Goal: Information Seeking & Learning: Learn about a topic

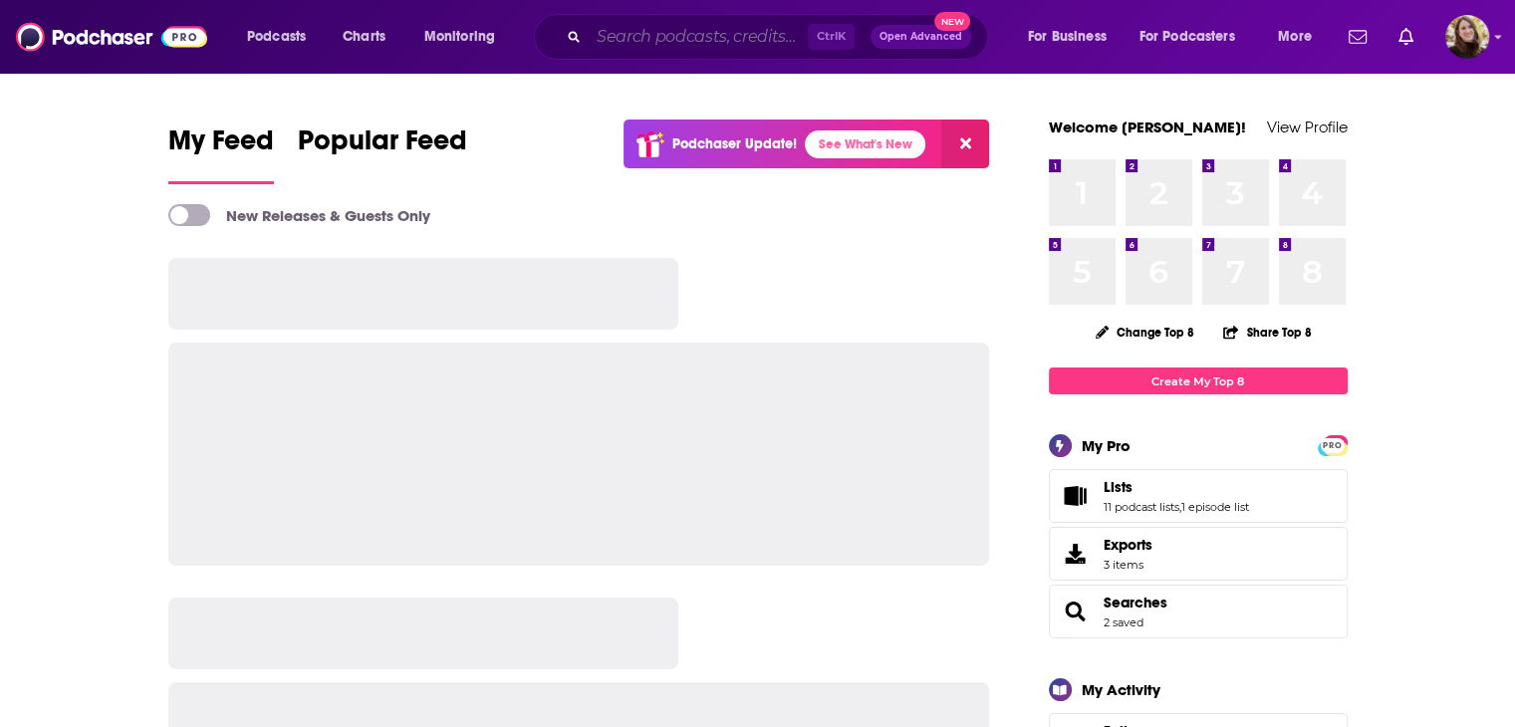
click at [754, 37] on input "Search podcasts, credits, & more..." at bounding box center [697, 37] width 219 height 32
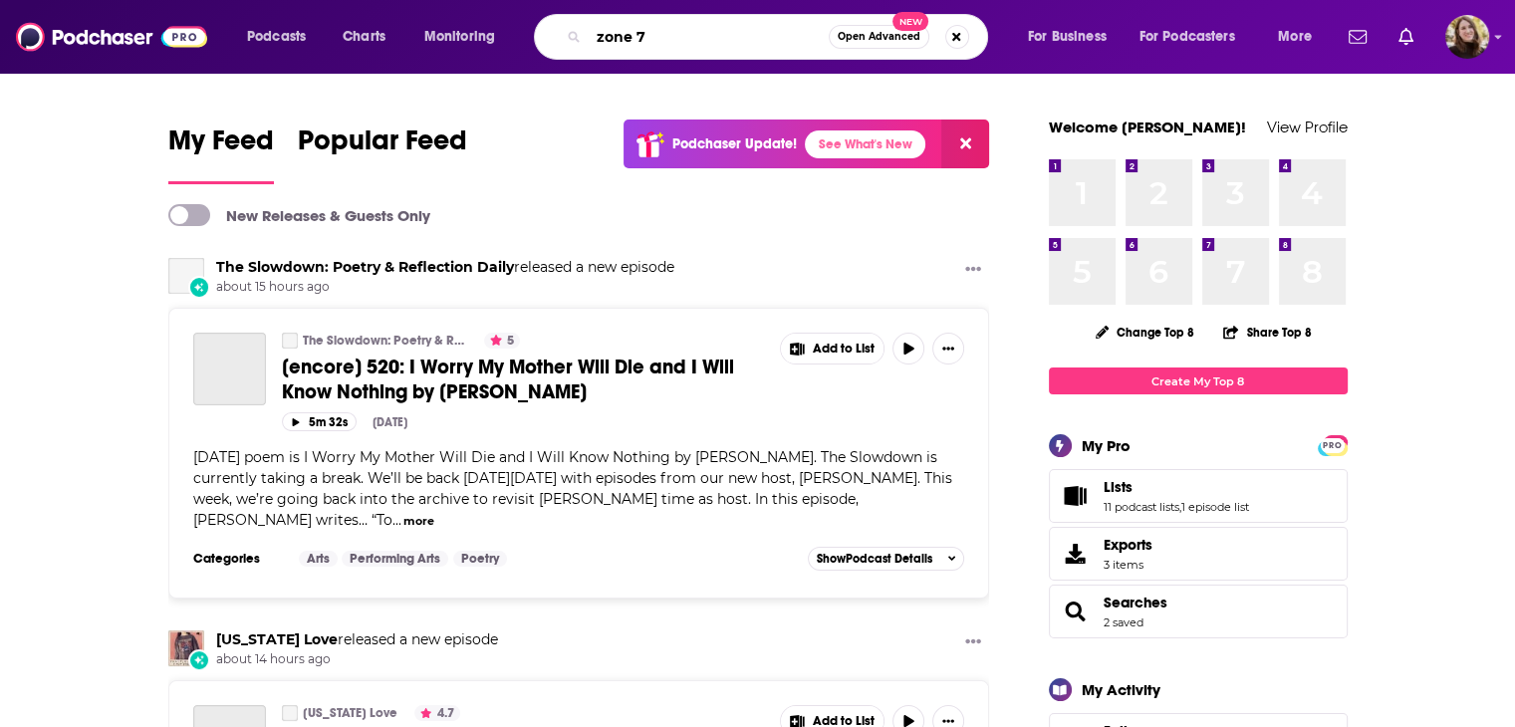
type input "zone 7"
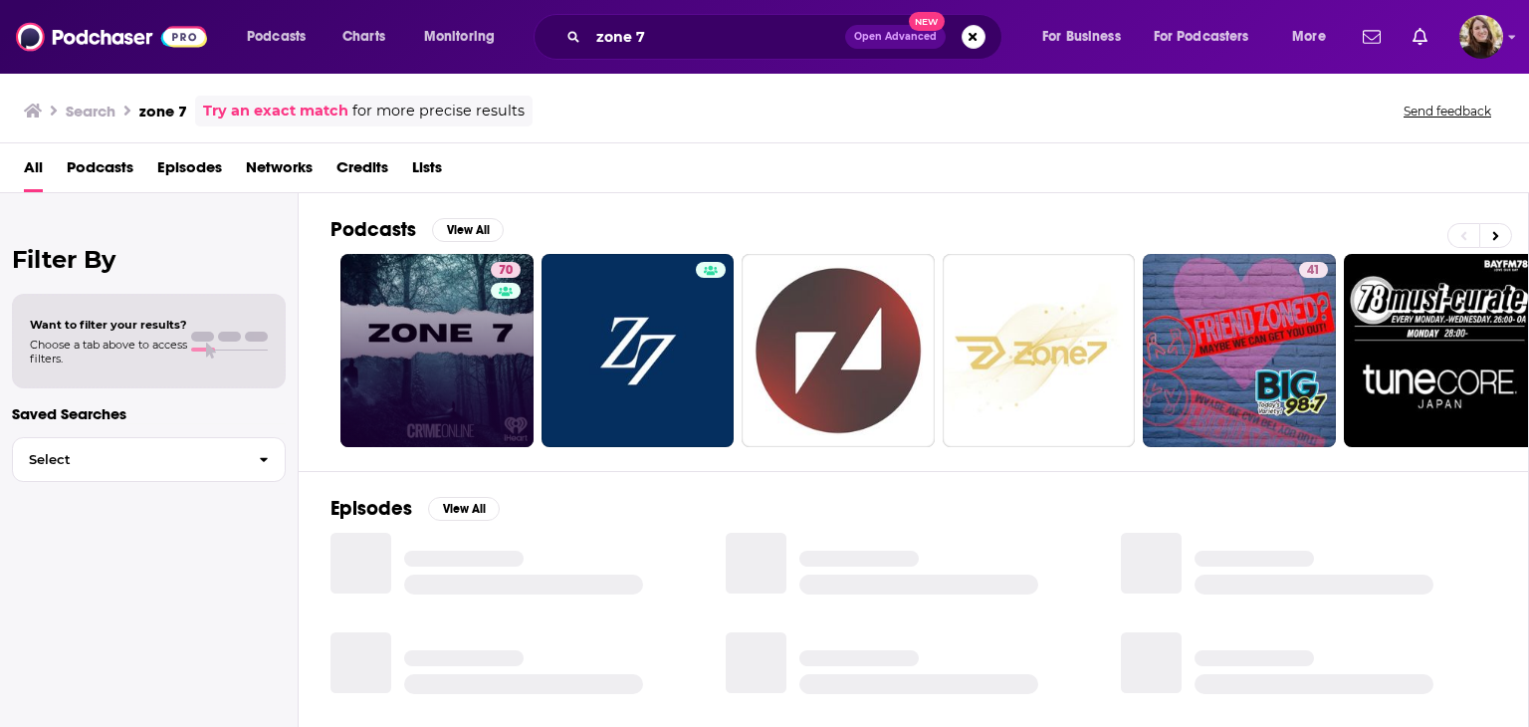
click at [450, 352] on link "70" at bounding box center [437, 350] width 193 height 193
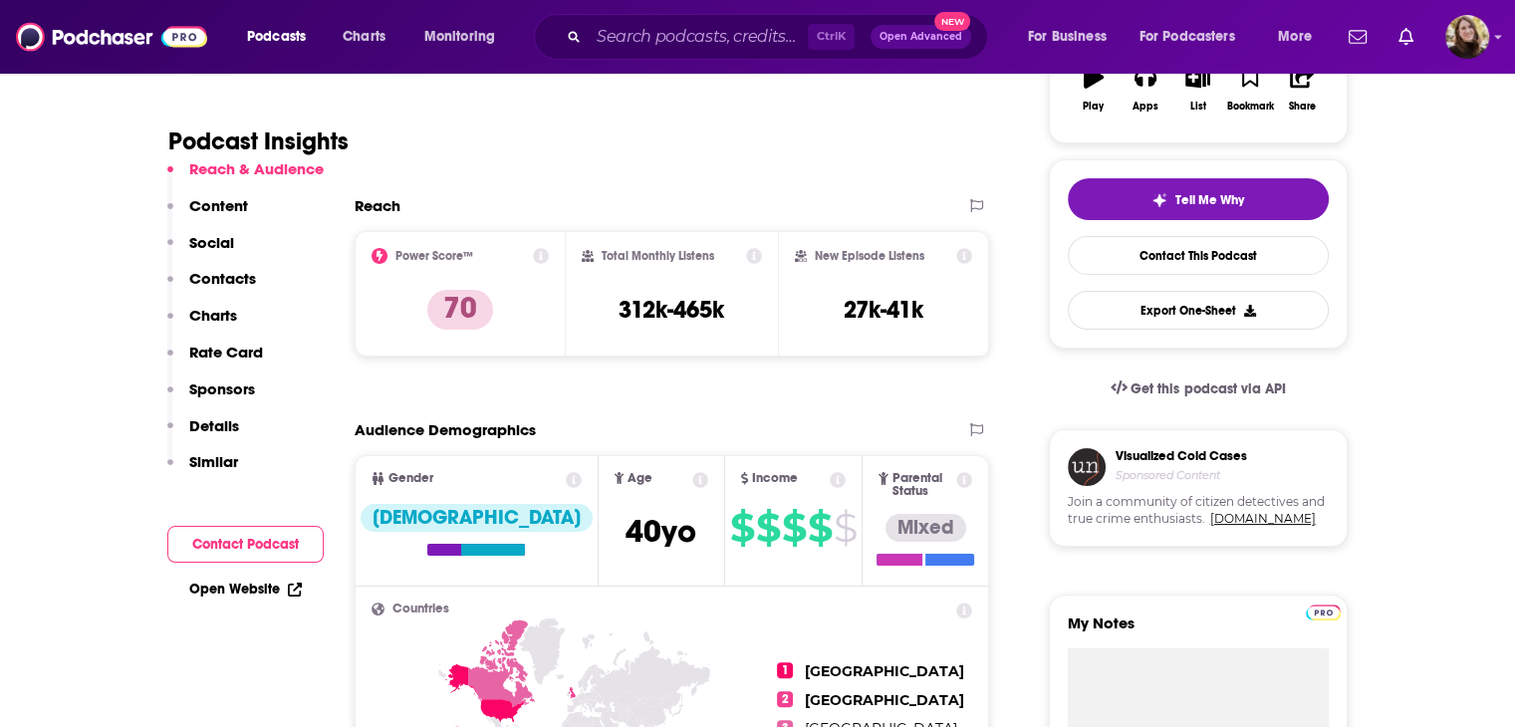
scroll to position [398, 0]
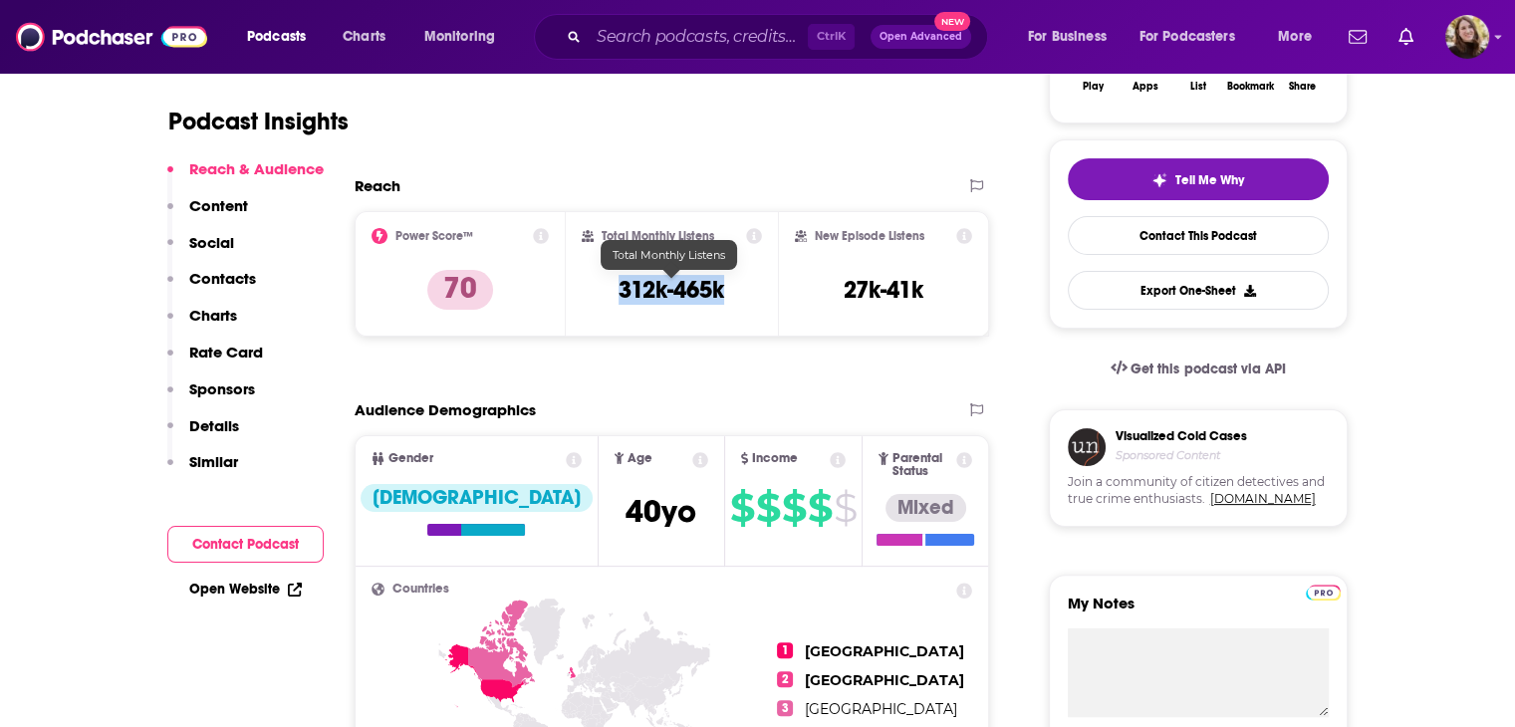
drag, startPoint x: 749, startPoint y: 297, endPoint x: 580, endPoint y: 296, distance: 169.3
click at [580, 296] on div "Total Monthly Listens 312k-465k" at bounding box center [672, 273] width 212 height 125
copy h3 "312k-465k"
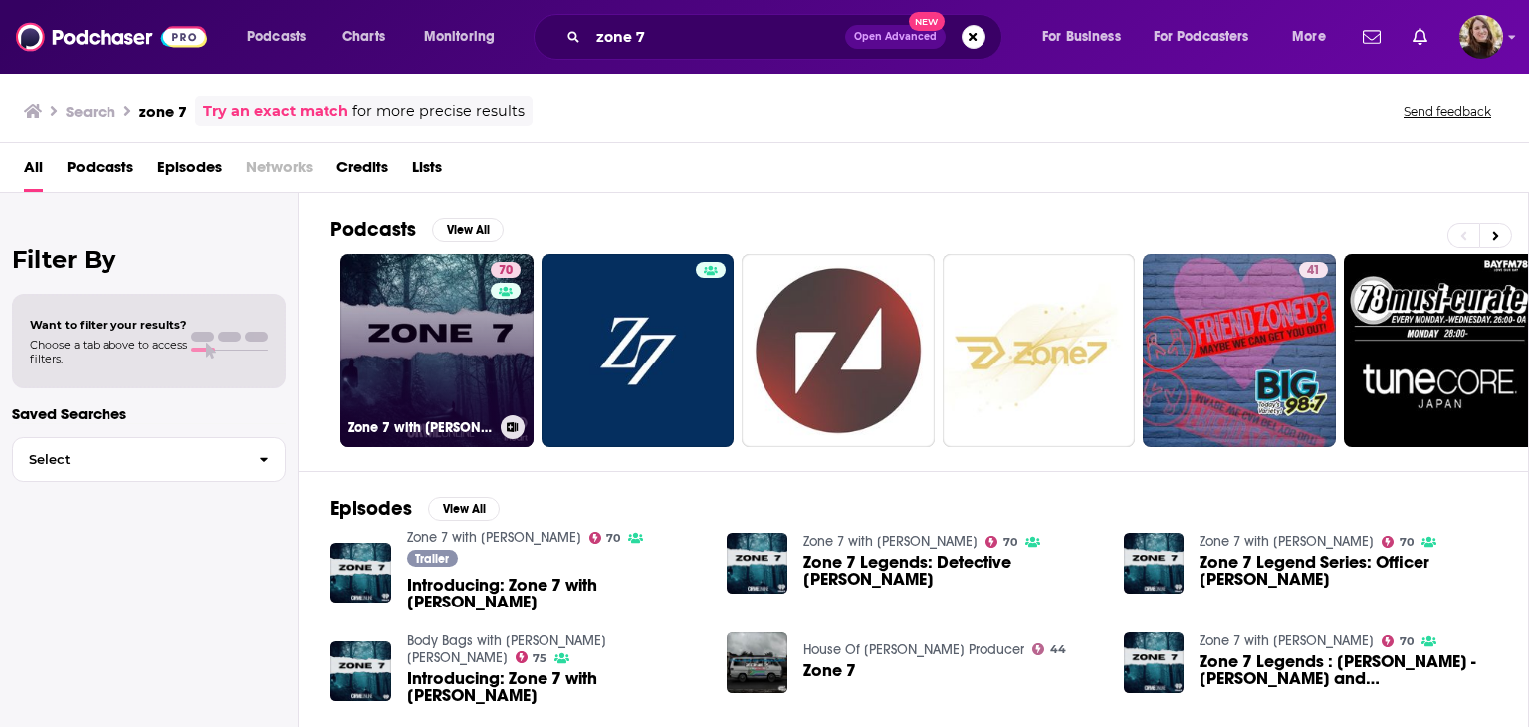
click at [474, 326] on link "70 Zone 7 with [PERSON_NAME]" at bounding box center [437, 350] width 193 height 193
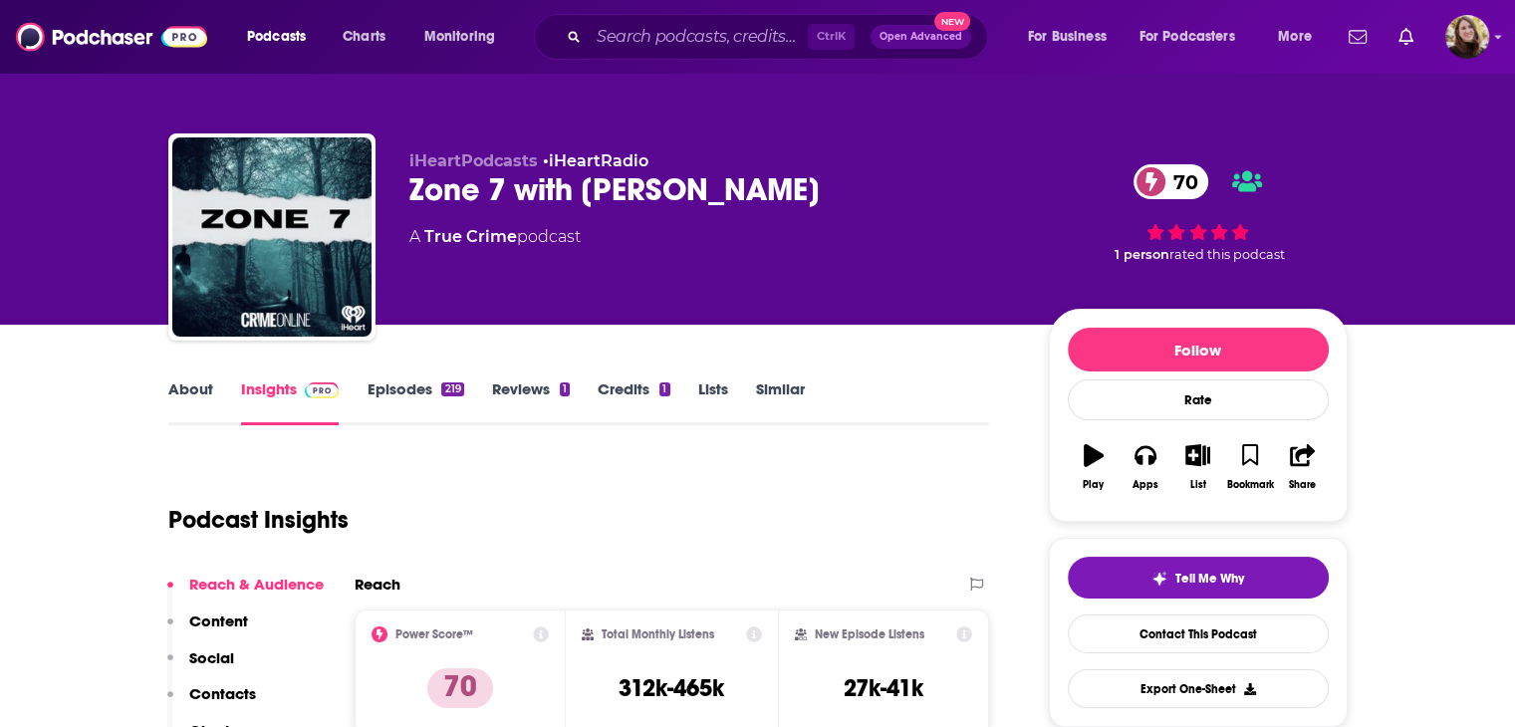
click at [191, 383] on link "About" at bounding box center [190, 402] width 45 height 46
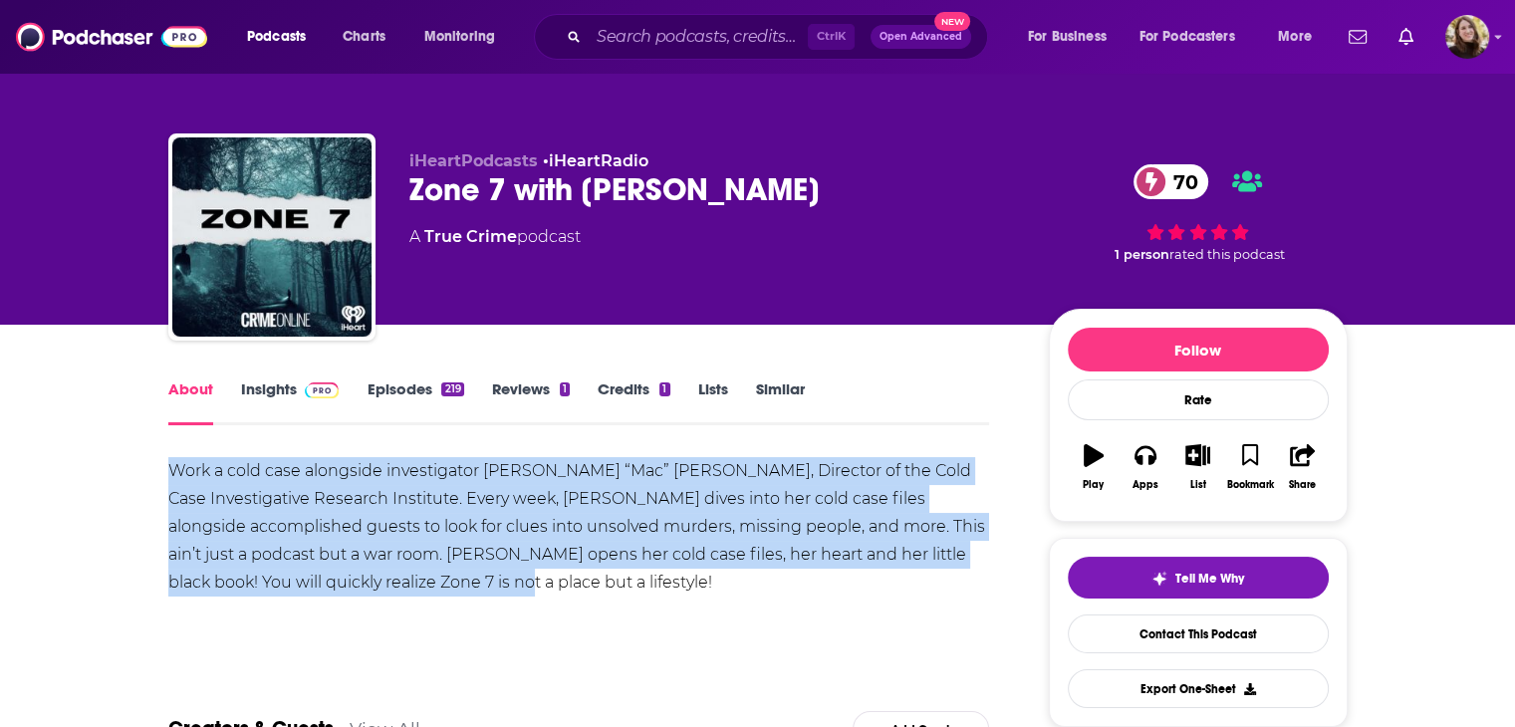
drag, startPoint x: 170, startPoint y: 469, endPoint x: 364, endPoint y: 491, distance: 195.4
click at [354, 583] on div "Work a cold case alongside investigator [PERSON_NAME] “Mac” [PERSON_NAME], Dire…" at bounding box center [579, 526] width 822 height 139
copy div "Work a cold case alongside investigator [PERSON_NAME] “Mac” [PERSON_NAME], Dire…"
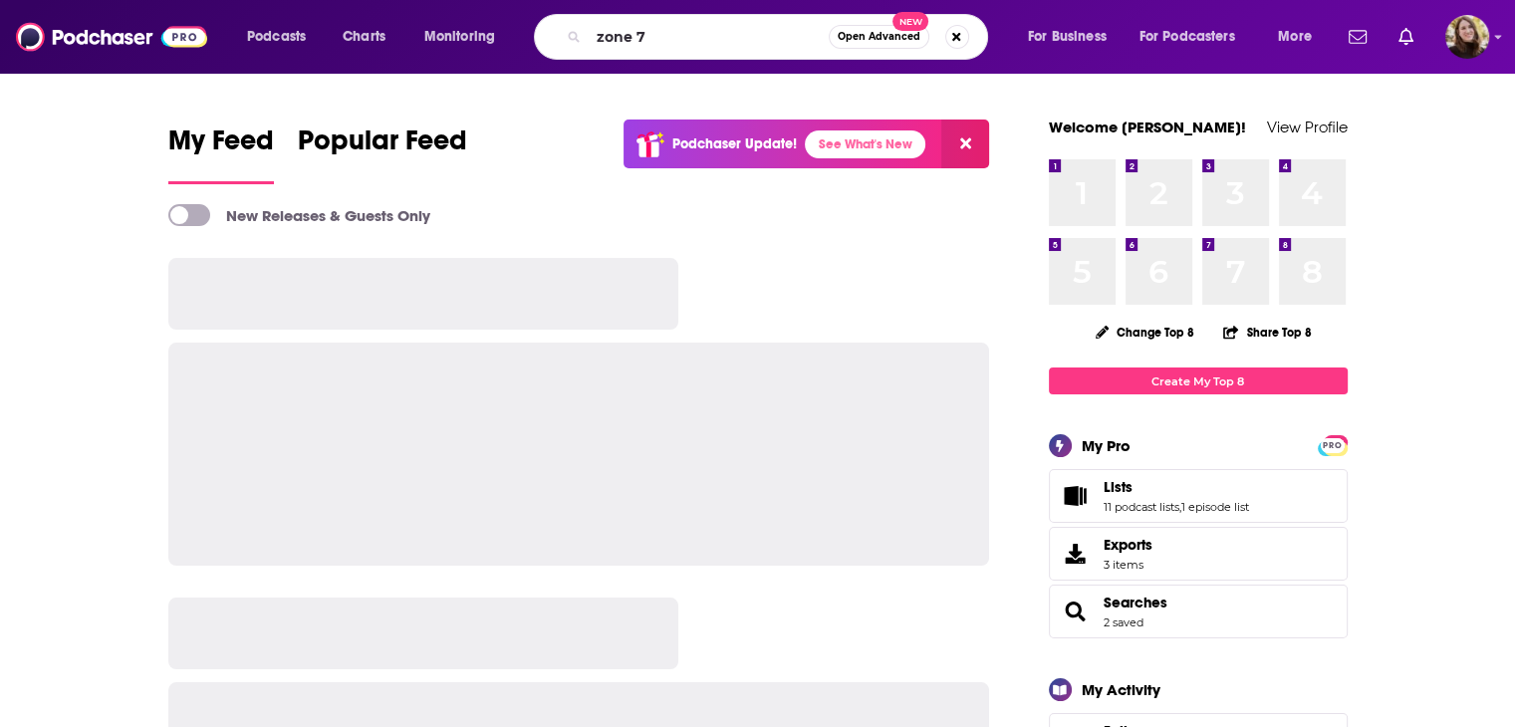
type input "zone 7"
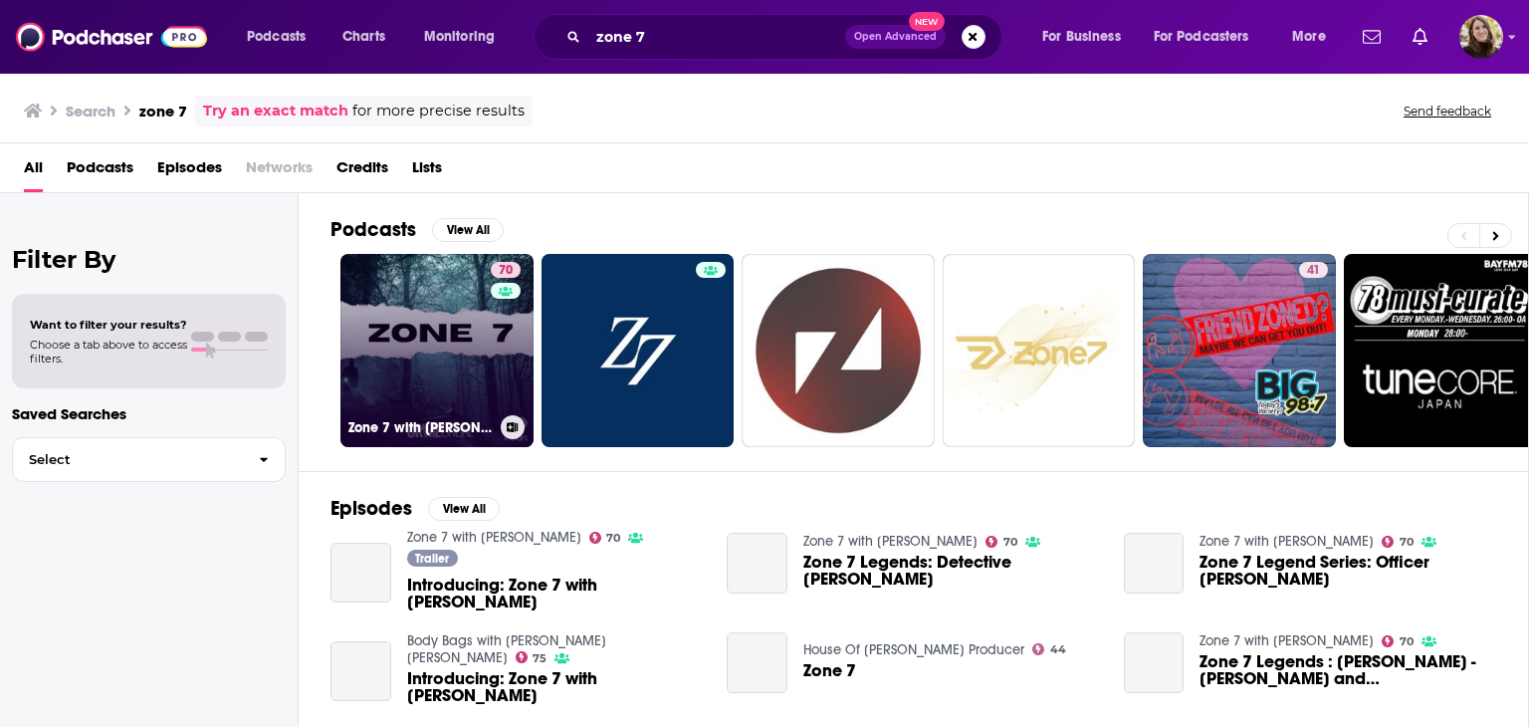
click at [471, 320] on link "70 Zone 7 with [PERSON_NAME]" at bounding box center [437, 350] width 193 height 193
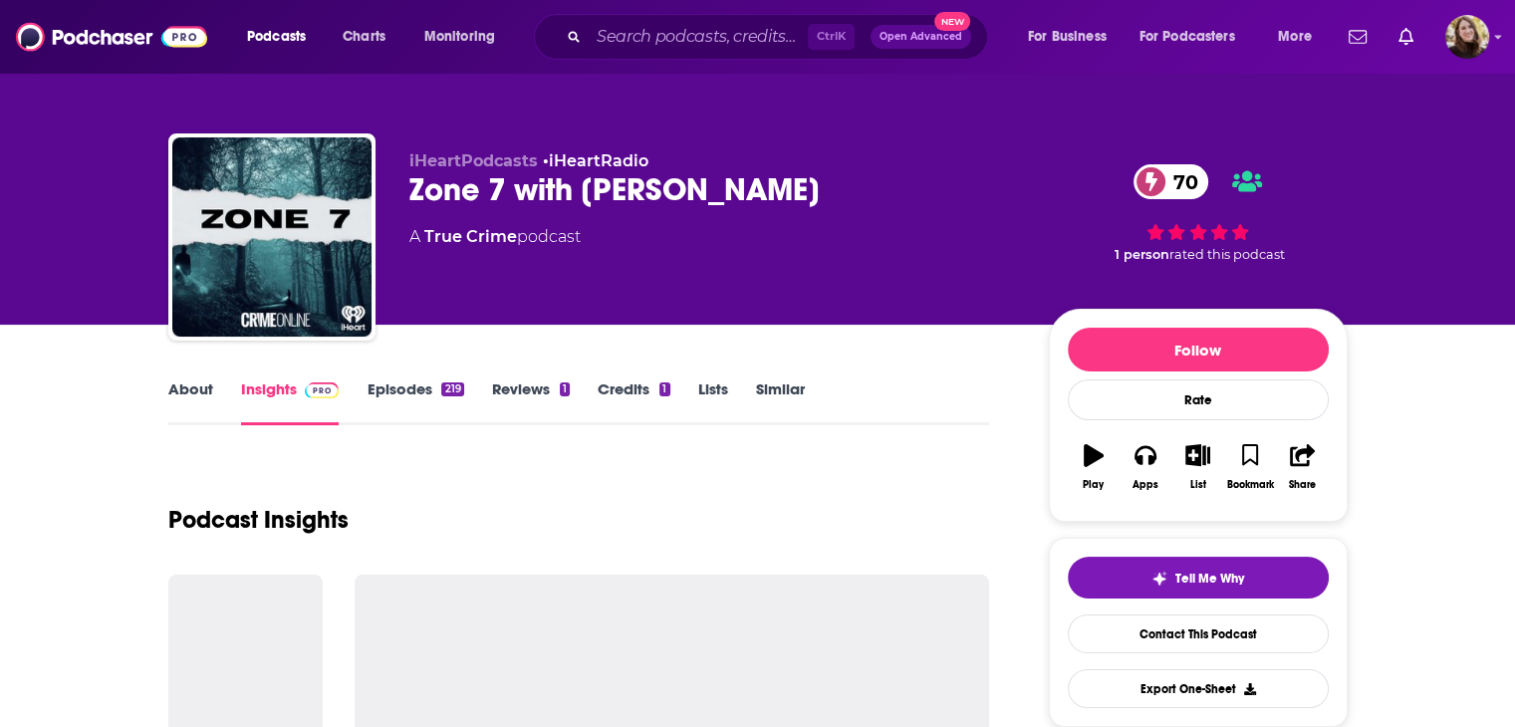
click at [169, 392] on link "About" at bounding box center [190, 402] width 45 height 46
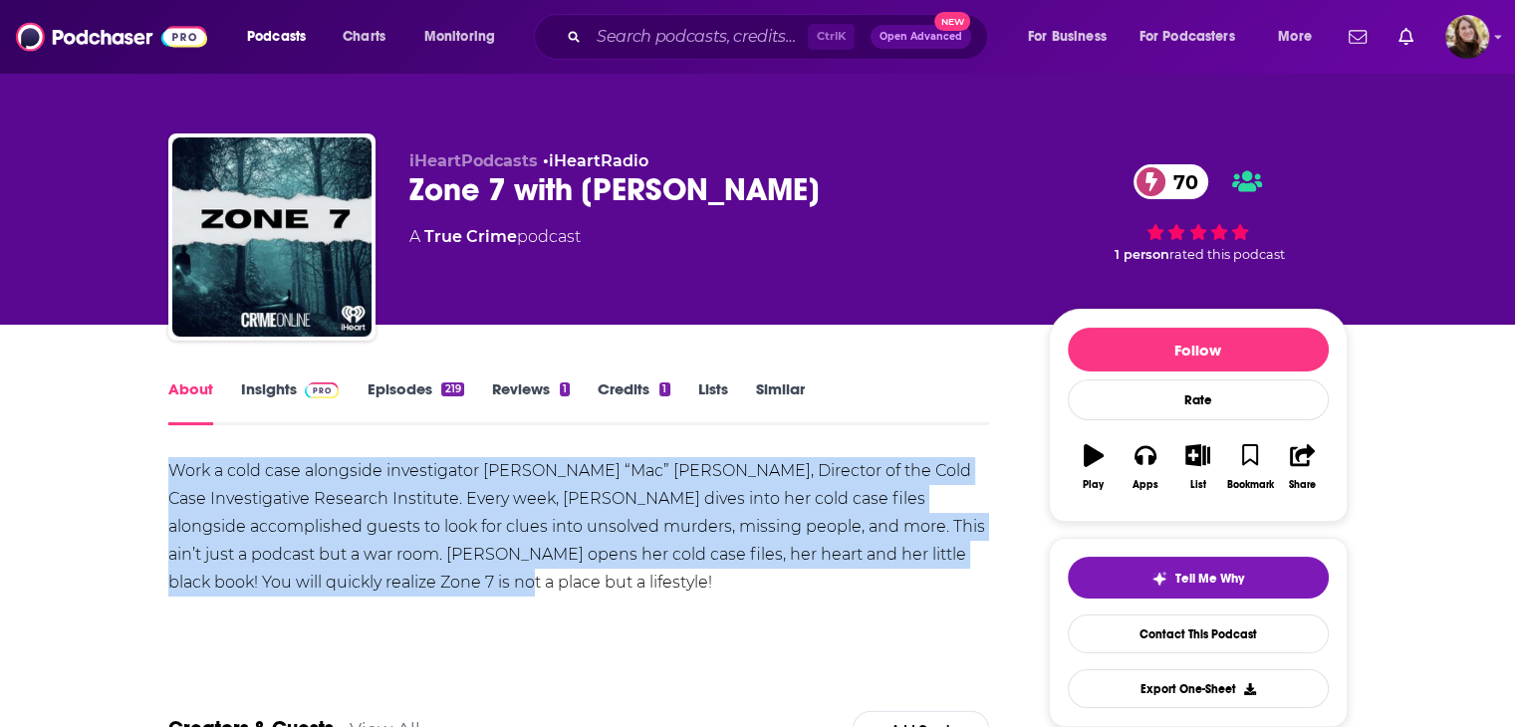
drag, startPoint x: 347, startPoint y: 579, endPoint x: 154, endPoint y: 484, distance: 214.2
drag, startPoint x: 37, startPoint y: 479, endPoint x: 71, endPoint y: 471, distance: 34.8
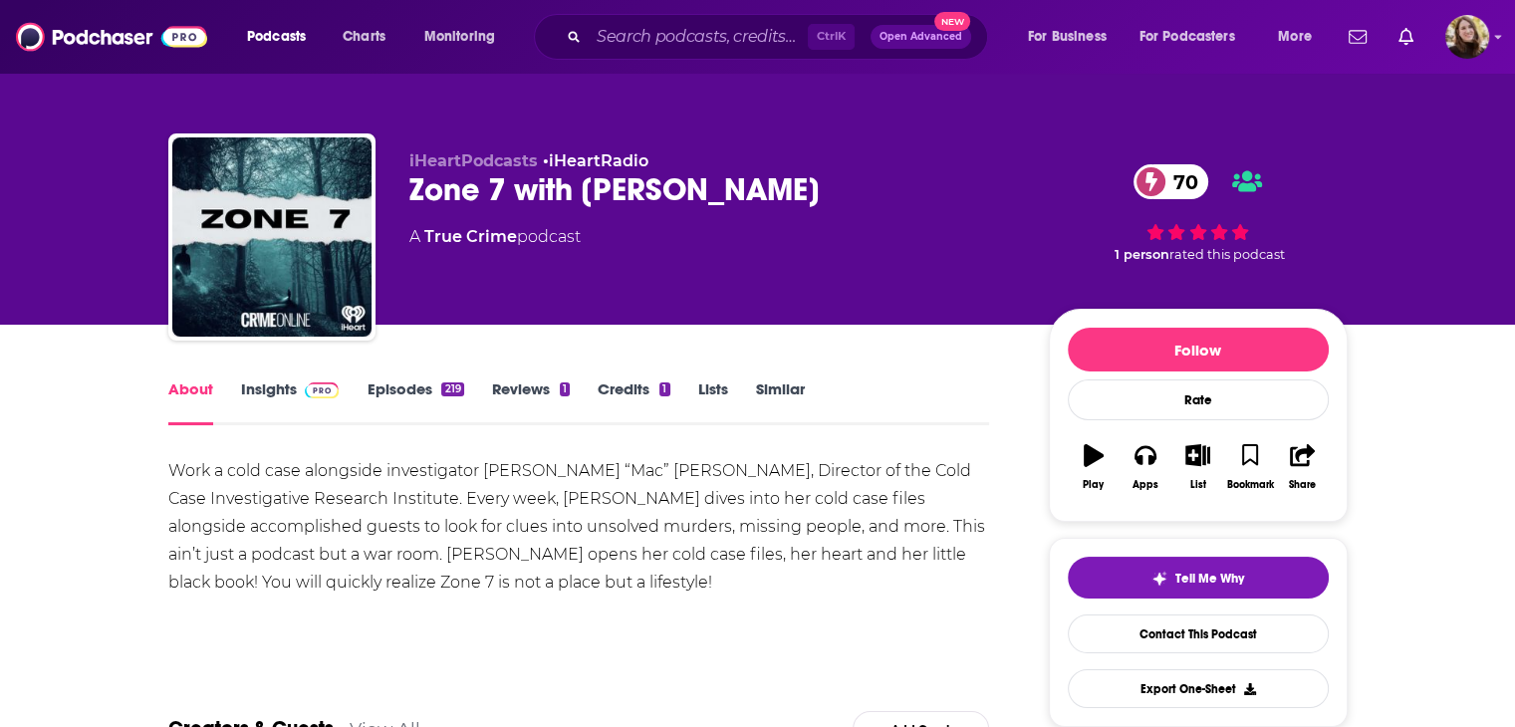
click at [261, 383] on link "Insights" at bounding box center [290, 402] width 99 height 46
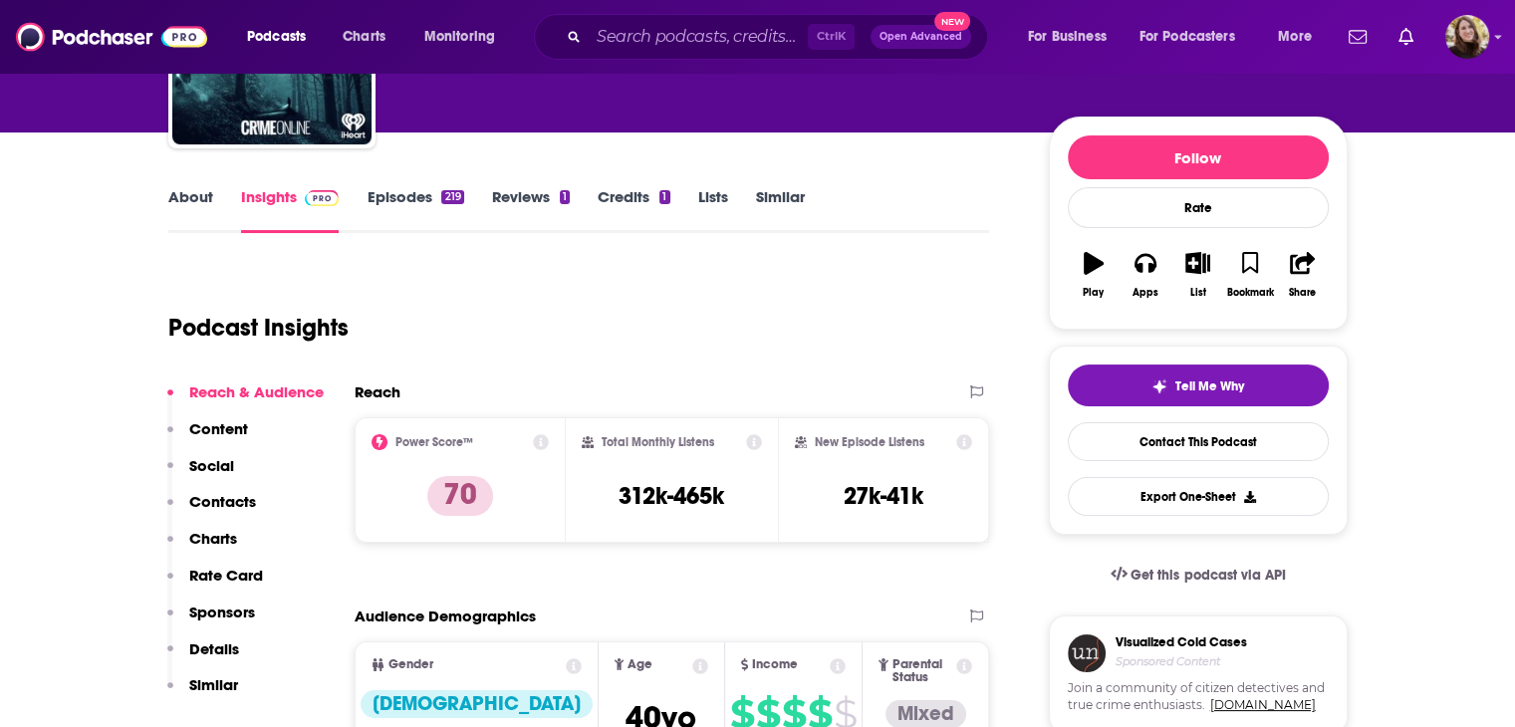
scroll to position [199, 0]
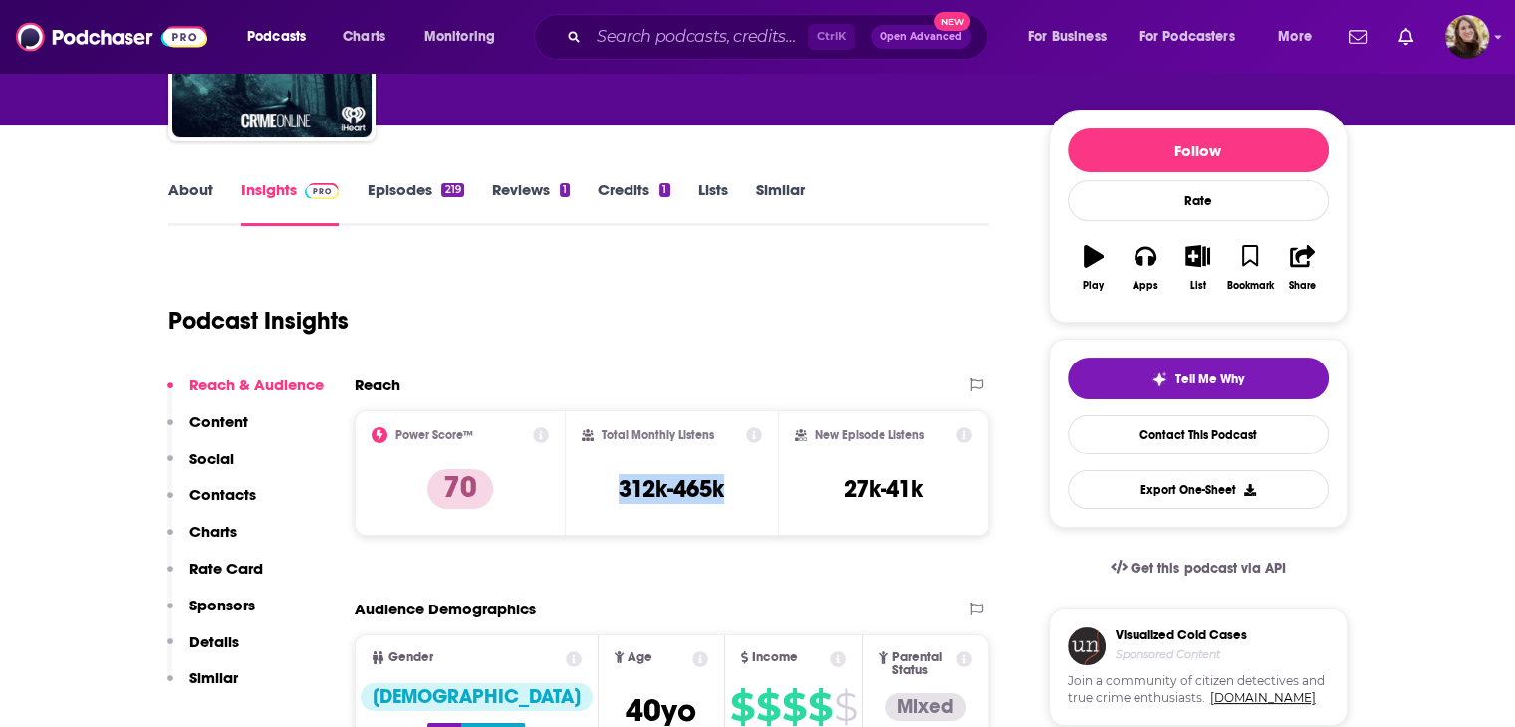
drag, startPoint x: 740, startPoint y: 487, endPoint x: 615, endPoint y: 495, distance: 124.7
click at [615, 495] on div "Total Monthly Listens 312k-465k" at bounding box center [672, 473] width 180 height 92
copy h3 "312k-465k"
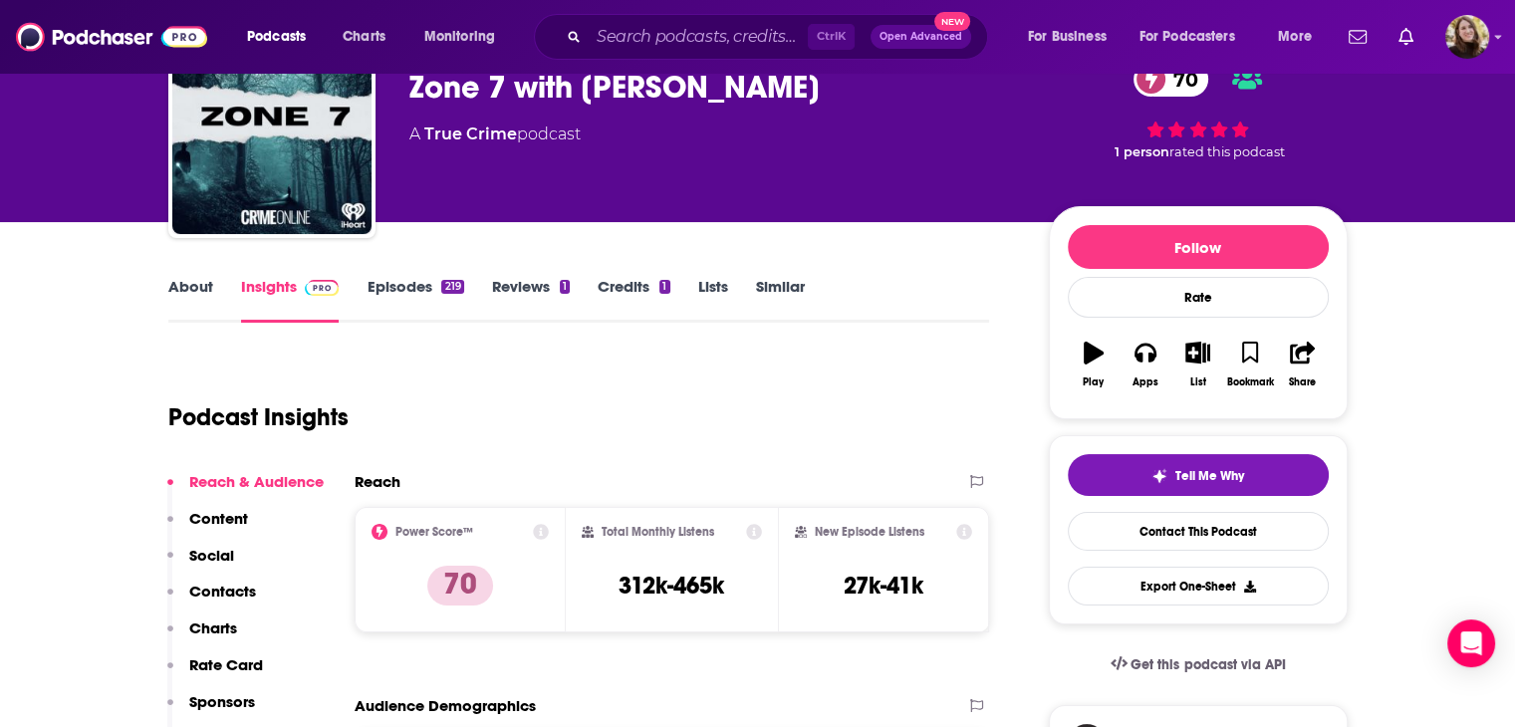
scroll to position [0, 0]
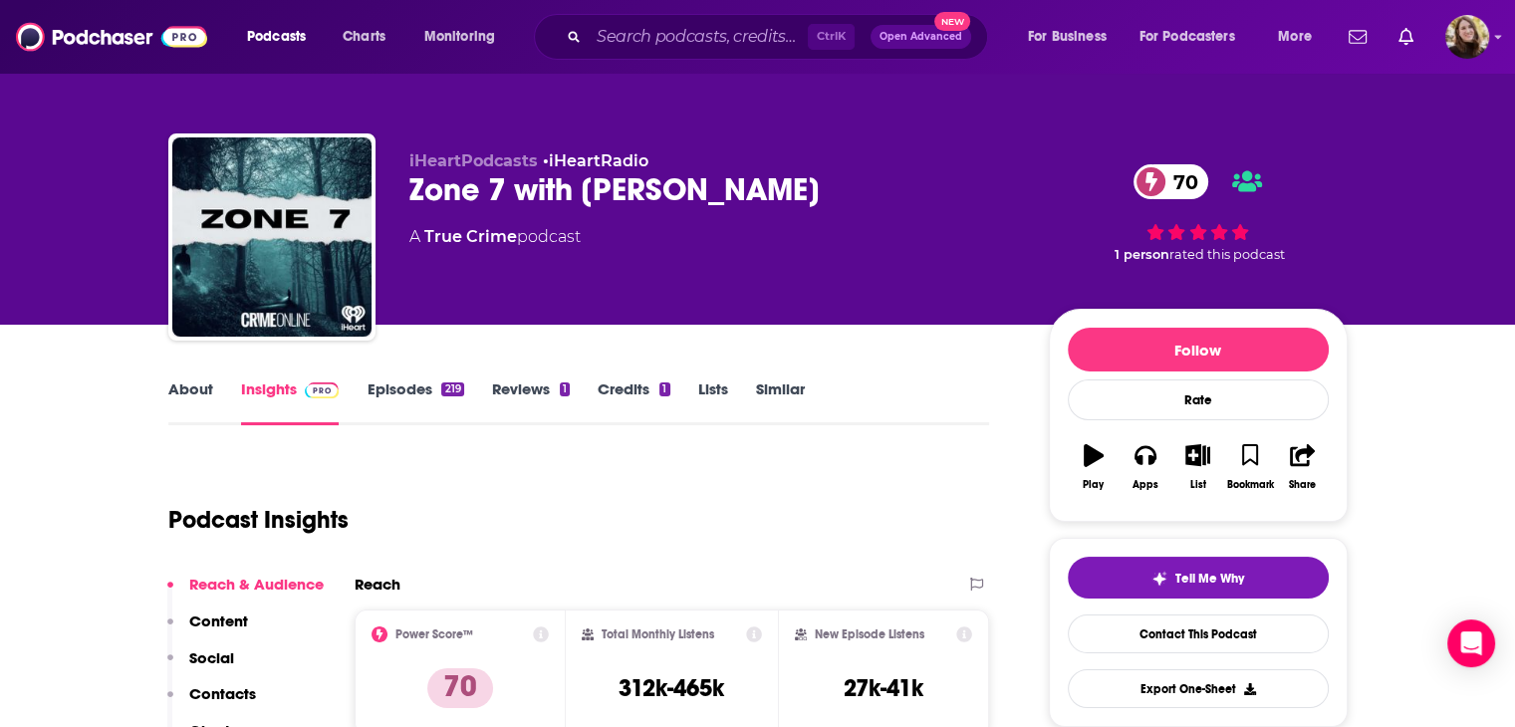
drag, startPoint x: 802, startPoint y: 204, endPoint x: 410, endPoint y: 206, distance: 391.3
click at [410, 206] on div "Zone 7 with [PERSON_NAME] 70" at bounding box center [712, 189] width 607 height 39
drag, startPoint x: 916, startPoint y: 202, endPoint x: 408, endPoint y: 198, distance: 507.9
click at [409, 198] on div "Zone 7 with [PERSON_NAME] 70" at bounding box center [712, 189] width 607 height 39
copy h2 "Zone 7 with [PERSON_NAME]"
